Goal: Task Accomplishment & Management: Use online tool/utility

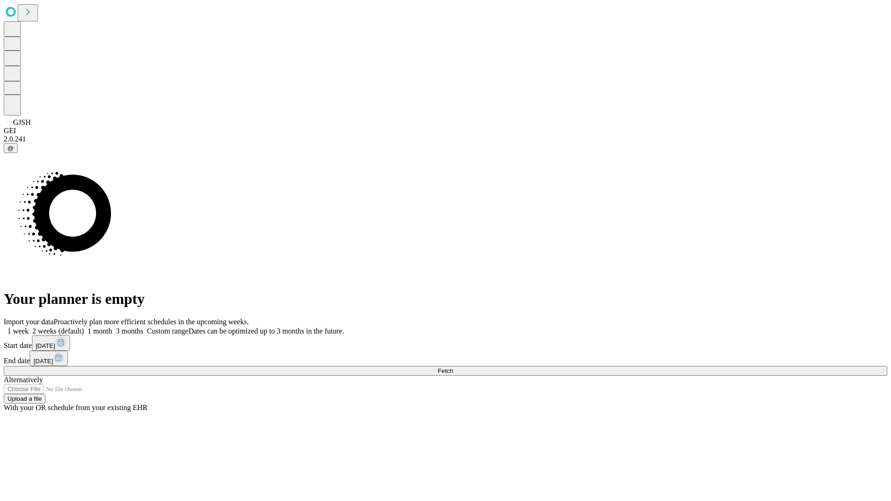
click at [453, 367] on span "Fetch" at bounding box center [444, 370] width 15 height 7
